Goal: Find specific page/section: Find specific page/section

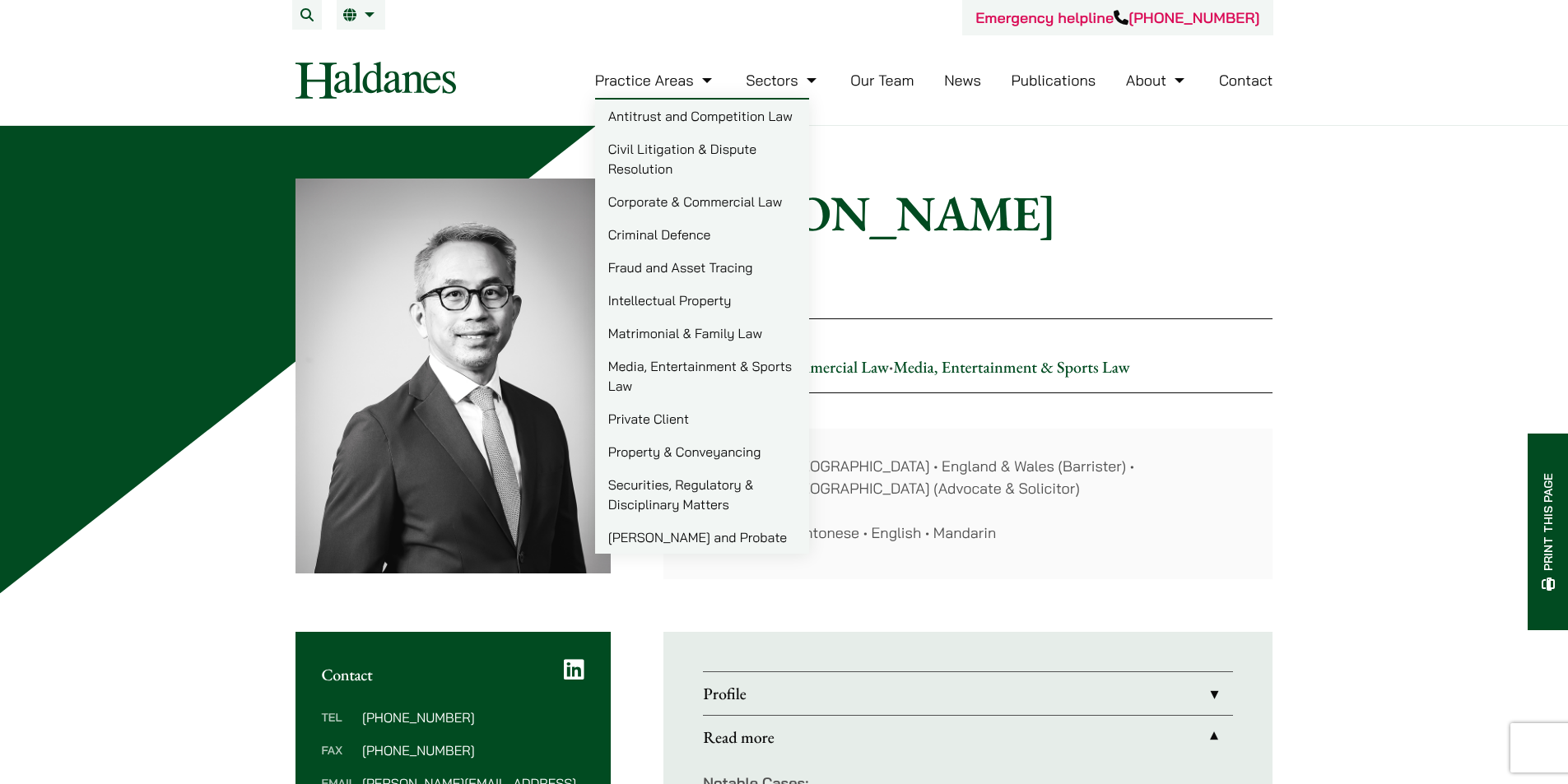
click at [672, 312] on link "Intellectual Property" at bounding box center [702, 300] width 214 height 33
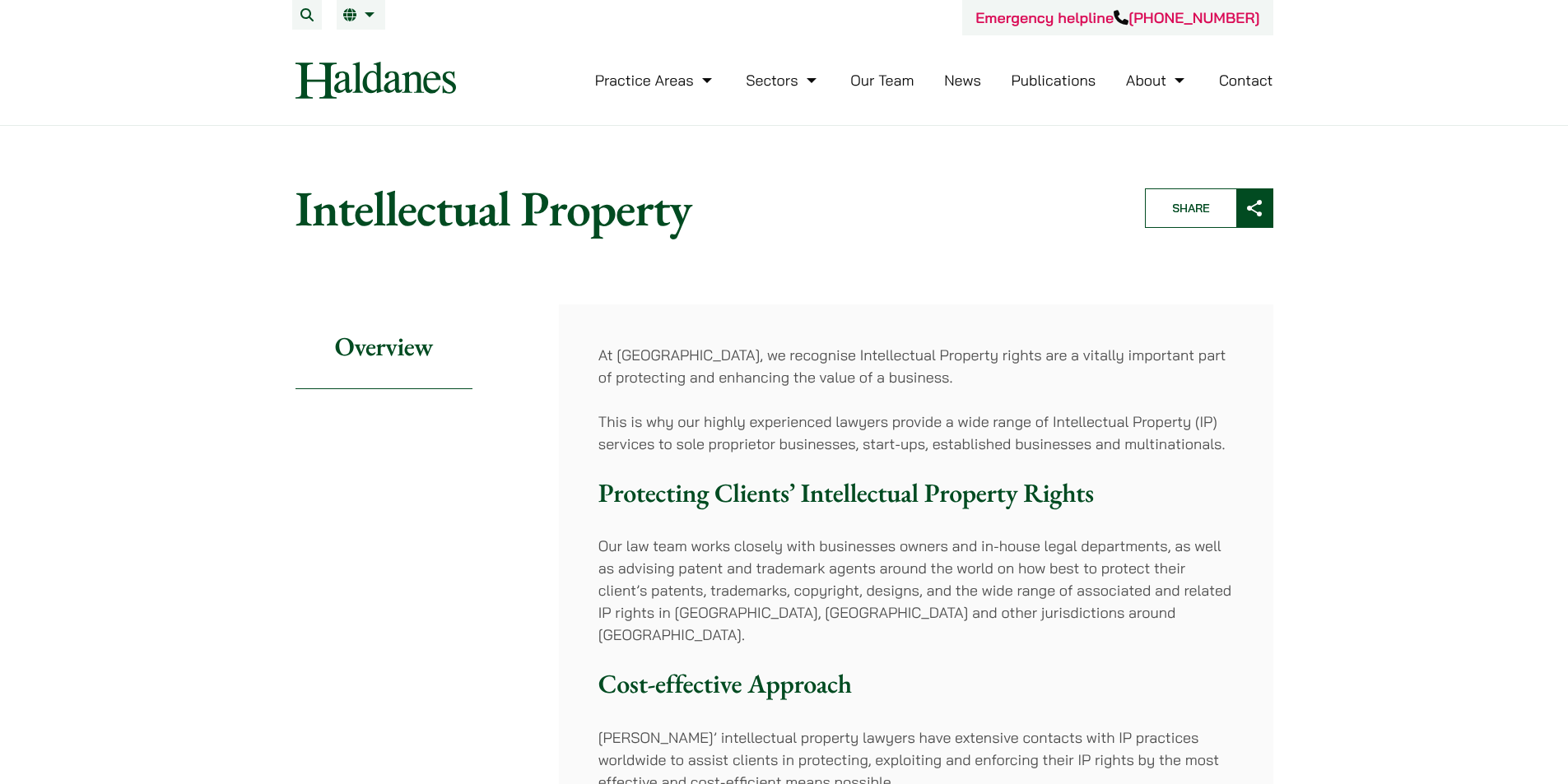
click at [437, 108] on nav "Practice Areas Antitrust and Competition Law Civil Litigation & Dispute Resolut…" at bounding box center [784, 79] width 978 height 89
click at [435, 89] on img at bounding box center [376, 79] width 161 height 37
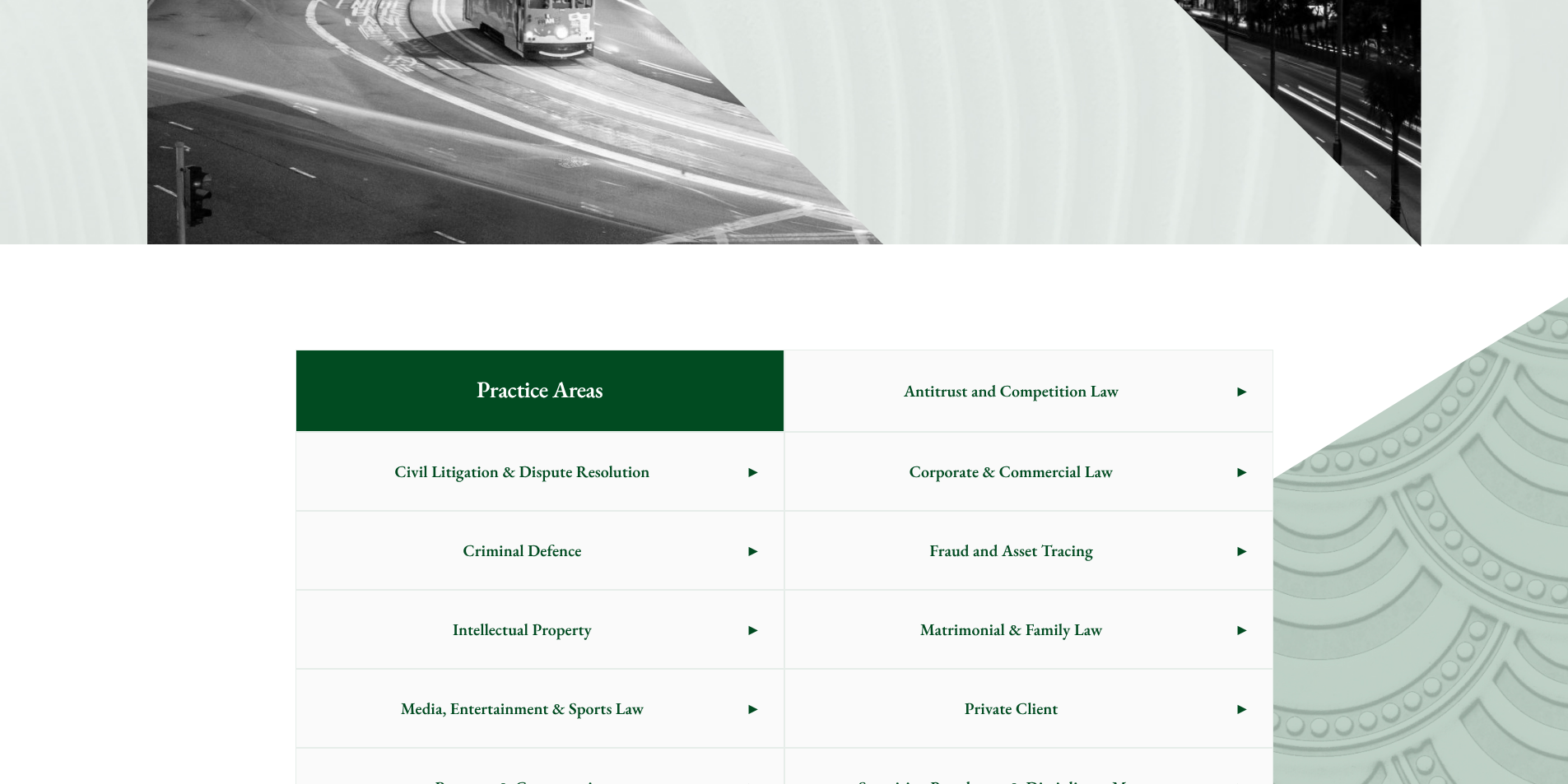
scroll to position [987, 0]
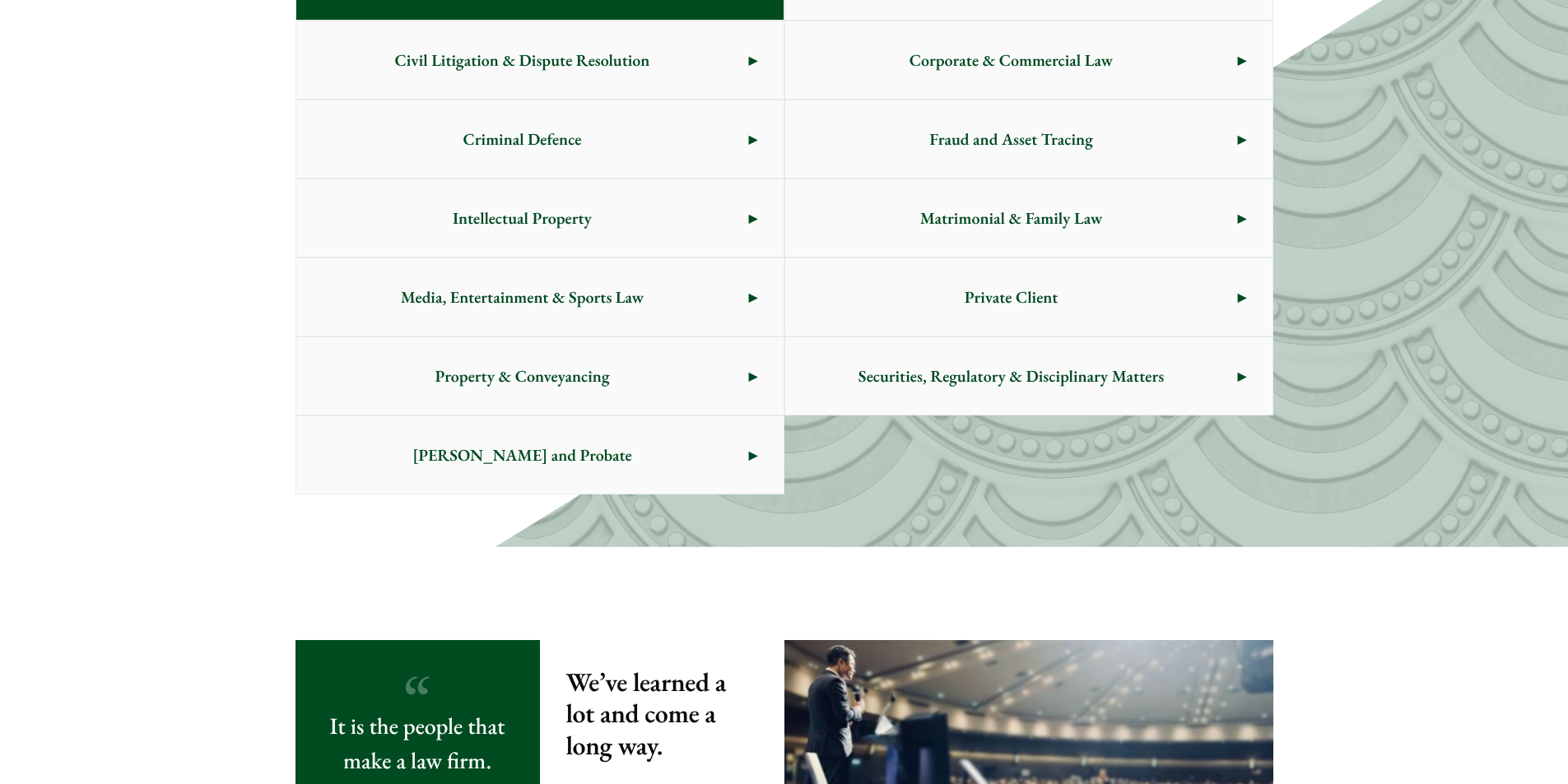
click at [547, 235] on span "Intellectual Property" at bounding box center [522, 219] width 453 height 78
